Goal: Task Accomplishment & Management: Use online tool/utility

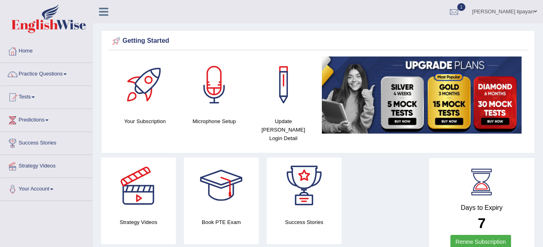
click at [35, 97] on span at bounding box center [33, 98] width 3 height 2
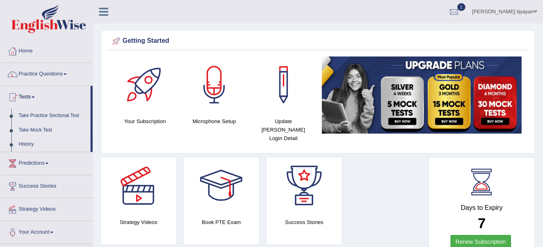
click at [45, 131] on link "Take Mock Test" at bounding box center [53, 130] width 76 height 15
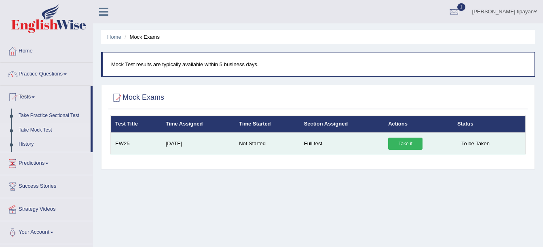
click at [409, 146] on link "Take it" at bounding box center [405, 144] width 34 height 12
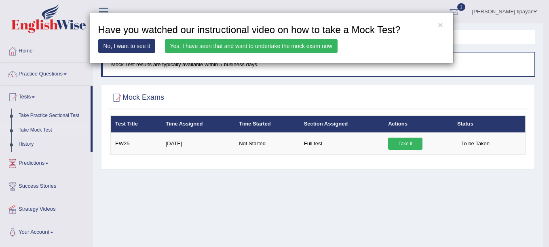
drag, startPoint x: 348, startPoint y: 181, endPoint x: 354, endPoint y: 185, distance: 6.9
click at [352, 184] on div "× Have you watched our instructional video on how to take a Mock Test? No, I wa…" at bounding box center [274, 123] width 549 height 247
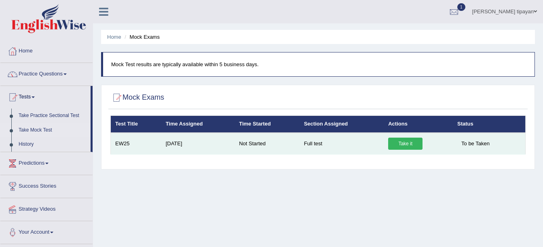
click at [403, 149] on link "Take it" at bounding box center [405, 144] width 34 height 12
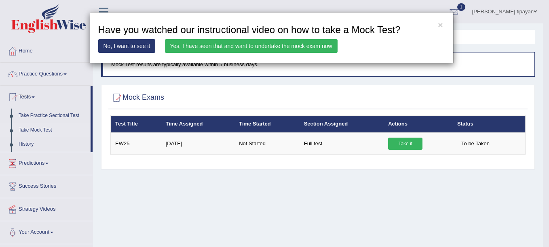
click at [310, 44] on link "Yes, I have seen that and want to undertake the mock exam now" at bounding box center [251, 46] width 173 height 14
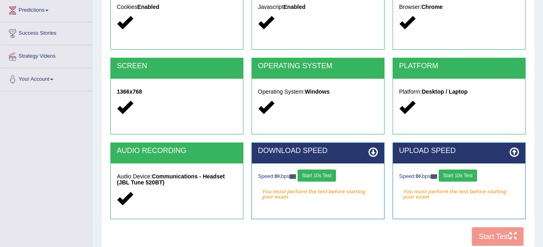
scroll to position [121, 0]
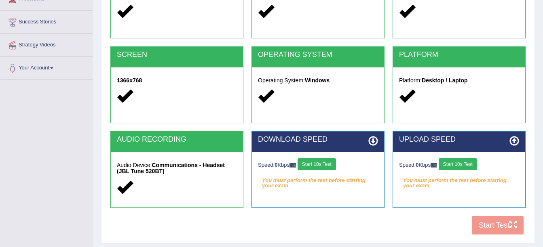
click at [322, 165] on button "Start 10s Test" at bounding box center [316, 164] width 38 height 12
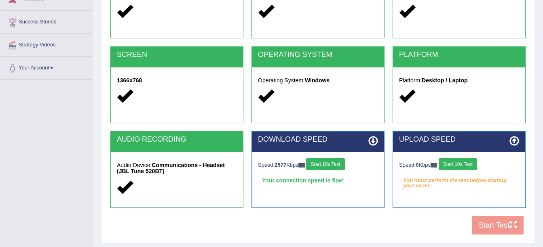
click at [462, 166] on button "Start 10s Test" at bounding box center [457, 164] width 38 height 12
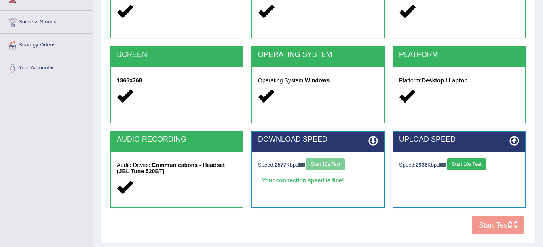
click at [462, 166] on button "Start 10s Test" at bounding box center [466, 164] width 38 height 12
click at [495, 228] on button "Start Test" at bounding box center [498, 225] width 52 height 19
